Goal: Book appointment/travel/reservation

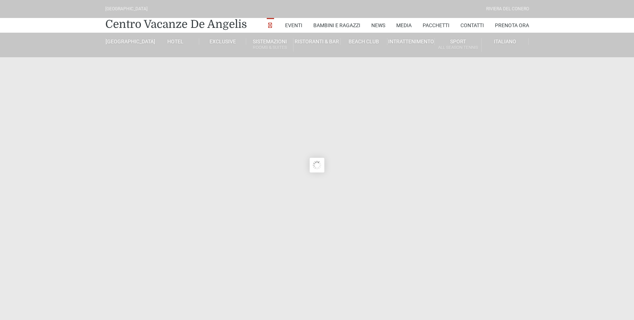
type input "[DATE]"
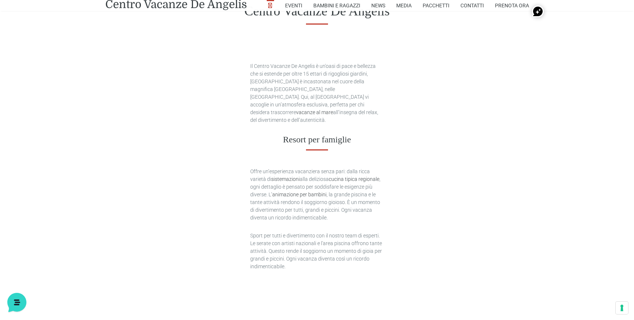
scroll to position [455, 0]
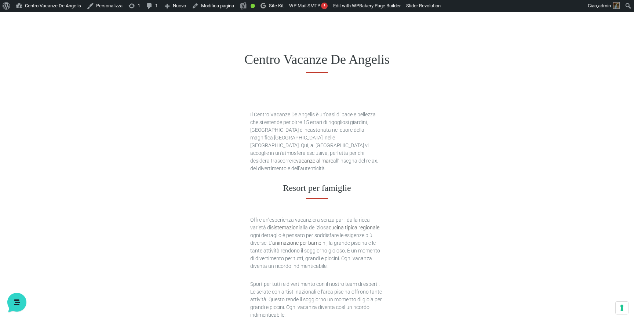
scroll to position [390, 0]
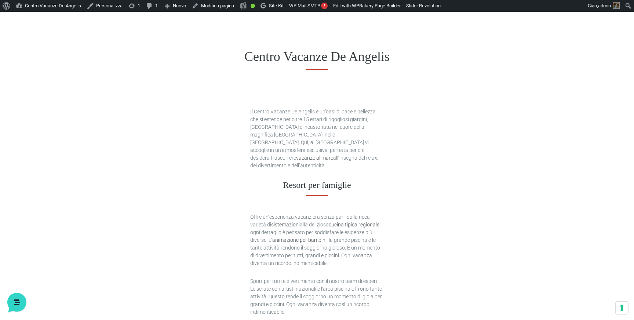
drag, startPoint x: 251, startPoint y: 112, endPoint x: 306, endPoint y: 128, distance: 58.2
click at [306, 128] on p "Il Centro Vacanze De Angelis è un'oasi di pace e bellezza che si estende per ol…" at bounding box center [317, 139] width 134 height 62
drag, startPoint x: 250, startPoint y: 112, endPoint x: 325, endPoint y: 156, distance: 87.0
click at [325, 156] on p "Il Centro Vacanze De Angelis è un'oasi di pace e bellezza che si estende per ol…" at bounding box center [317, 139] width 134 height 62
copy p "Il Centro Vacanze De Angelis è un'oasi di pace e bellezza che si estende per ol…"
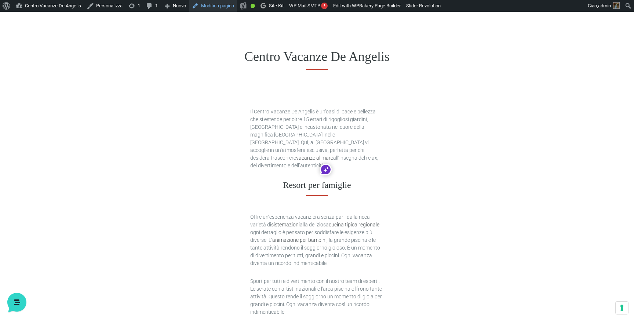
click at [230, 3] on link "Modifica pagina" at bounding box center [213, 6] width 48 height 12
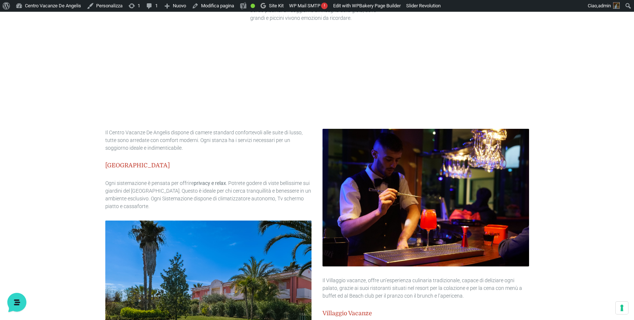
scroll to position [706, 0]
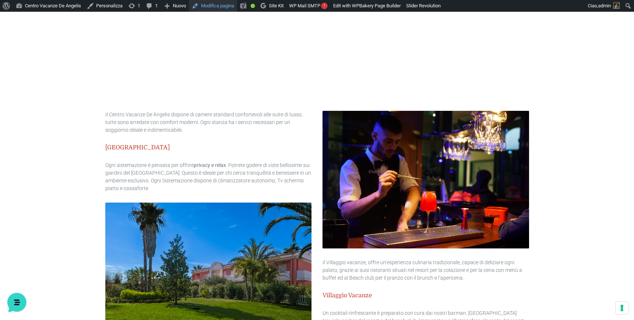
click at [223, 4] on link "Modifica pagina" at bounding box center [213, 6] width 48 height 12
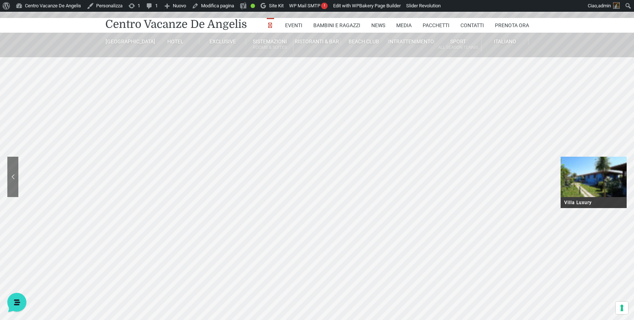
click at [622, 175] on sr7-nav-img-live at bounding box center [594, 177] width 66 height 40
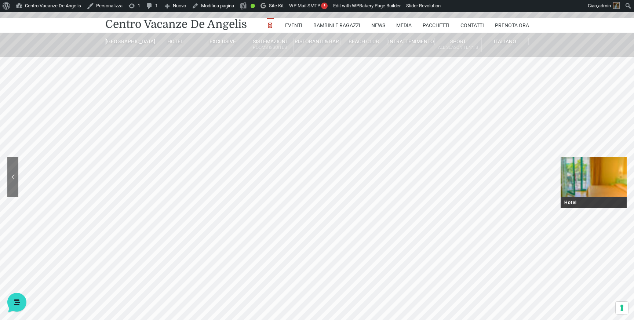
click at [614, 176] on sr7-nav-img-live at bounding box center [594, 177] width 66 height 40
